Goal: Use online tool/utility: Use online tool/utility

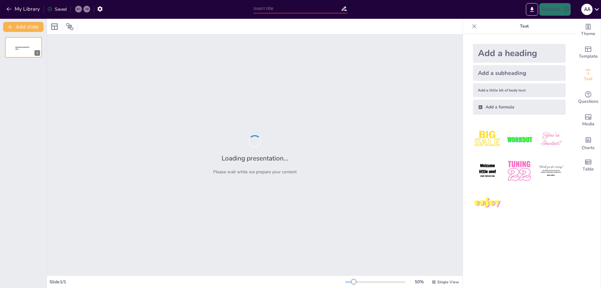
type input "DIABETES MELLITUS"
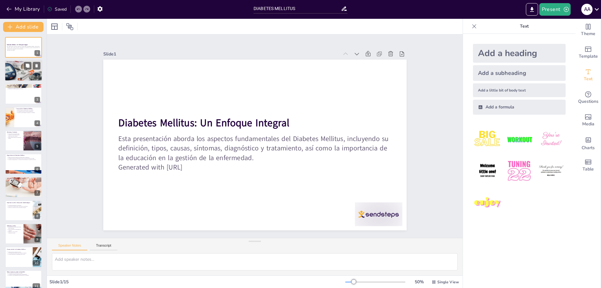
click at [17, 67] on div at bounding box center [24, 70] width 38 height 23
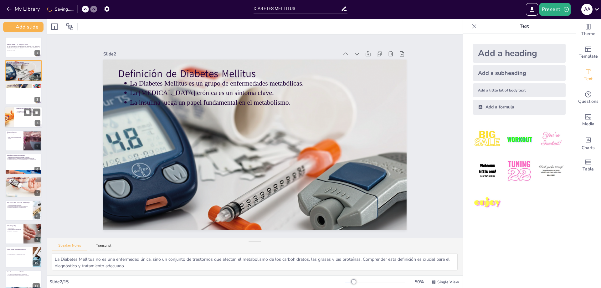
click at [19, 111] on p "La obesidad es un factor de riesgo significativo." at bounding box center [29, 110] width 23 height 1
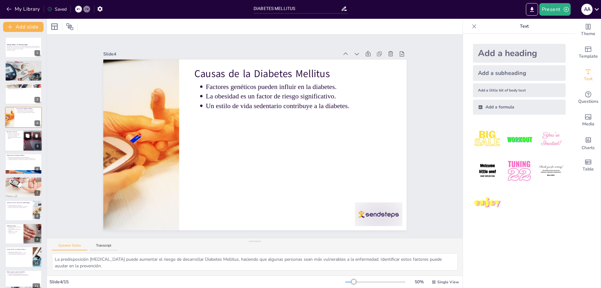
click at [24, 137] on button at bounding box center [28, 136] width 8 height 8
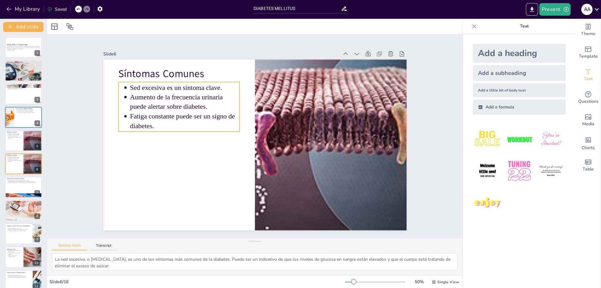
scroll to position [4, 0]
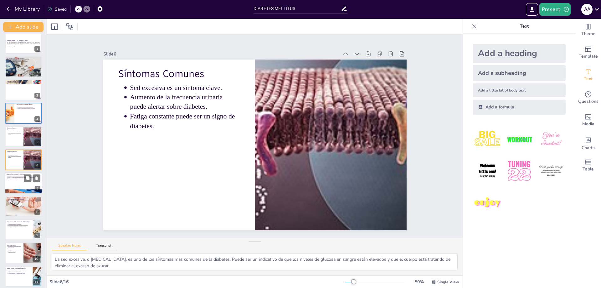
click at [20, 178] on p "La prueba de hemoglobina A1c proporciona un promedio de los niveles de glucosa." at bounding box center [24, 178] width 33 height 1
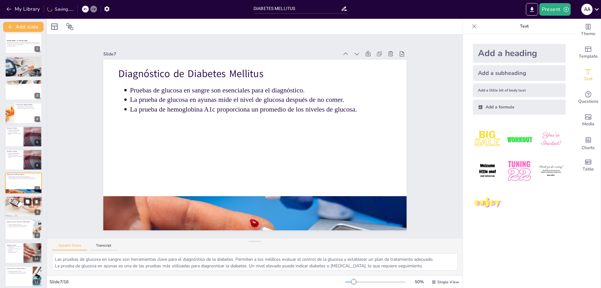
scroll to position [27, 0]
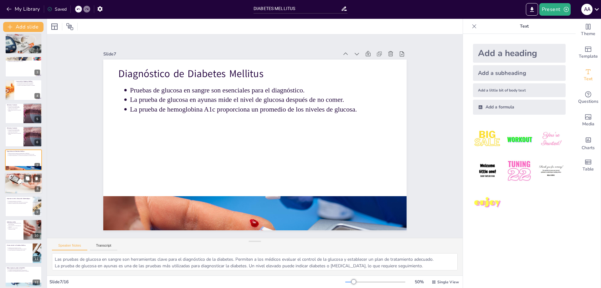
click at [19, 177] on p "Medicamentos orales pueden ser necesarios para algunos pacientes." at bounding box center [24, 177] width 33 height 1
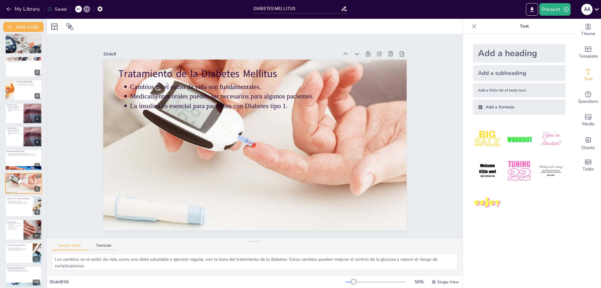
scroll to position [50, 0]
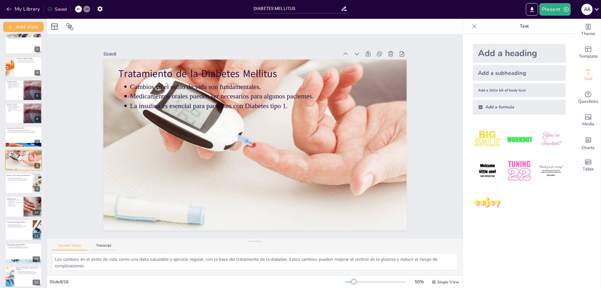
click at [20, 195] on div "Diabetes Mellitus: Un Enfoque Integral Esta presentación aborda los aspectos fu…" at bounding box center [23, 172] width 47 height 370
drag, startPoint x: 22, startPoint y: 210, endPoint x: 22, endPoint y: 226, distance: 16.0
click at [22, 210] on div at bounding box center [23, 206] width 37 height 21
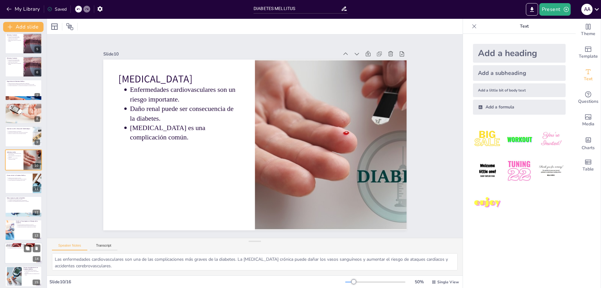
scroll to position [124, 0]
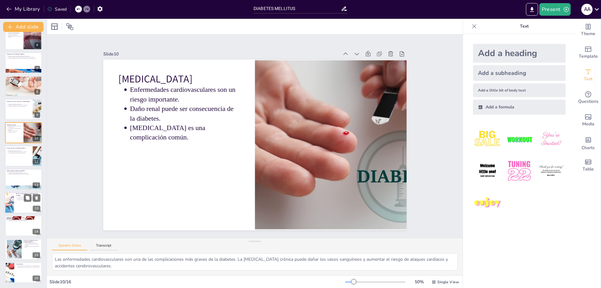
click at [14, 203] on div at bounding box center [9, 202] width 32 height 21
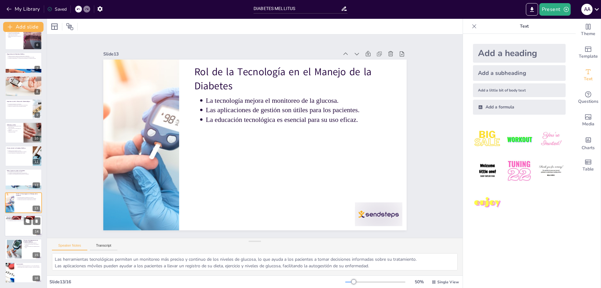
click at [18, 218] on p "El apoyo familiar mejora la adherencia al tratamiento." at bounding box center [24, 218] width 33 height 1
type textarea "La participación de la familia en el manejo de la diabetes puede motivar a los …"
